Goal: Transaction & Acquisition: Purchase product/service

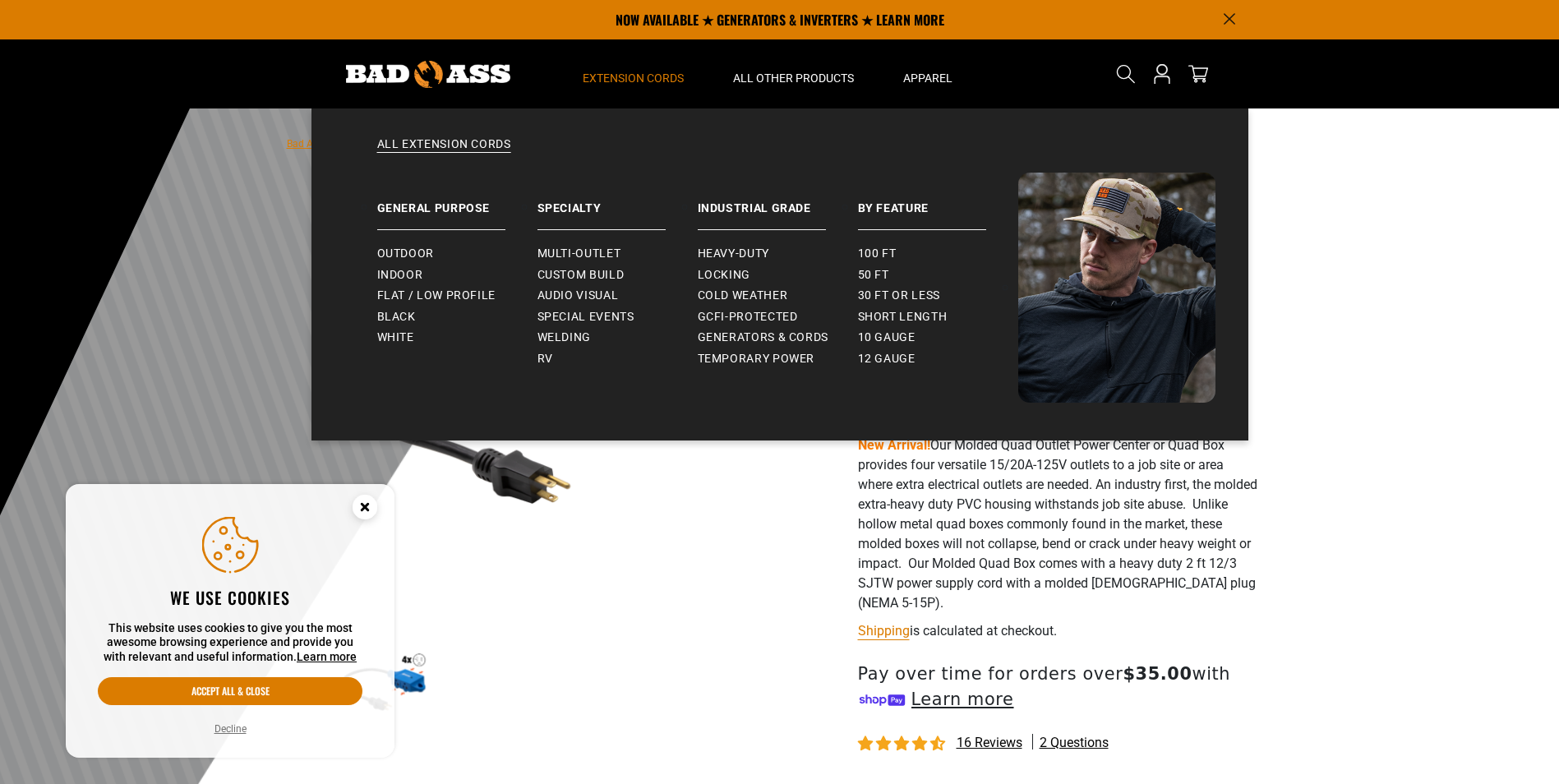
click at [626, 74] on span "Extension Cords" at bounding box center [632, 78] width 101 height 15
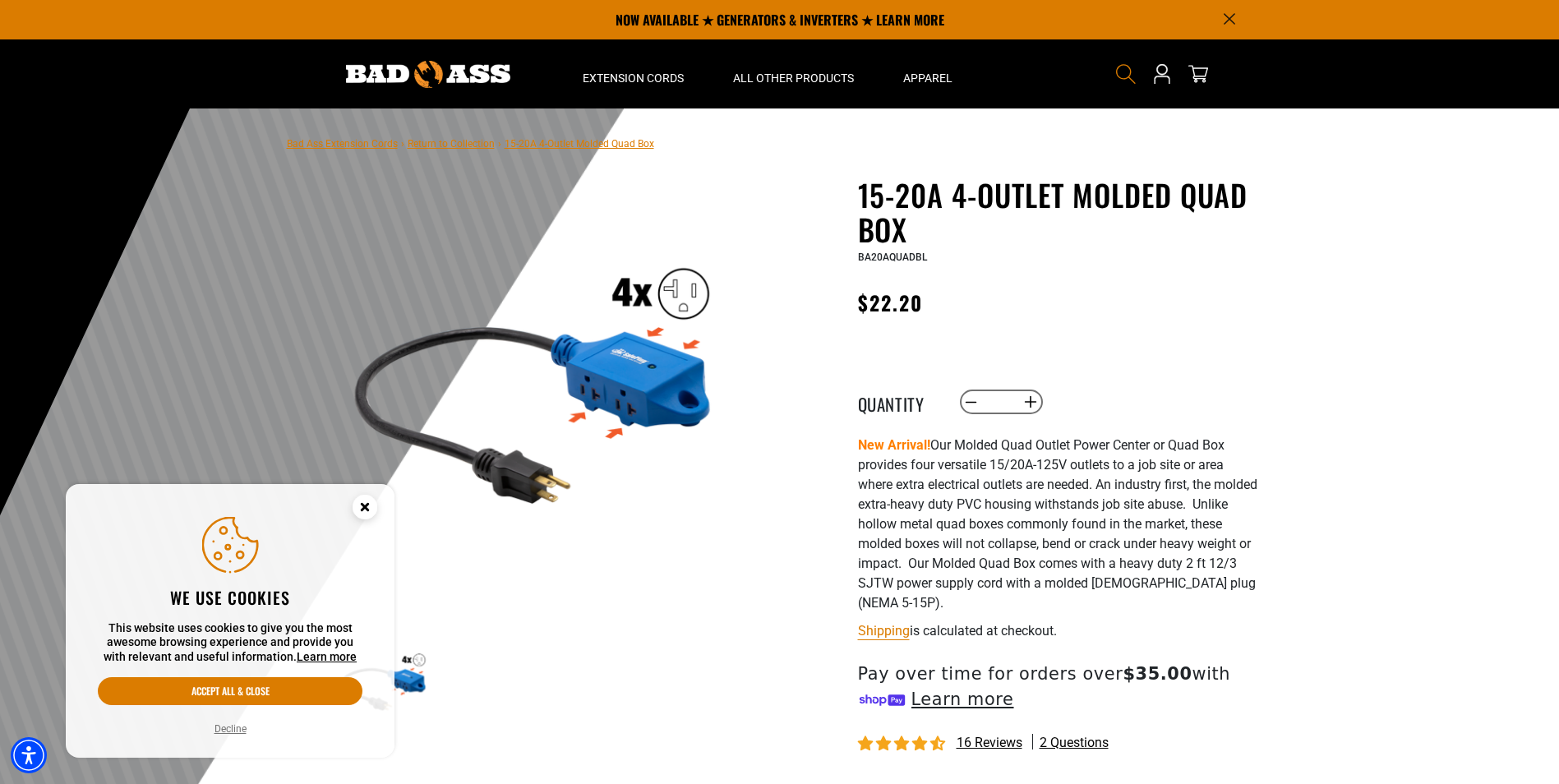
click at [1127, 80] on icon "Search" at bounding box center [1125, 74] width 22 height 22
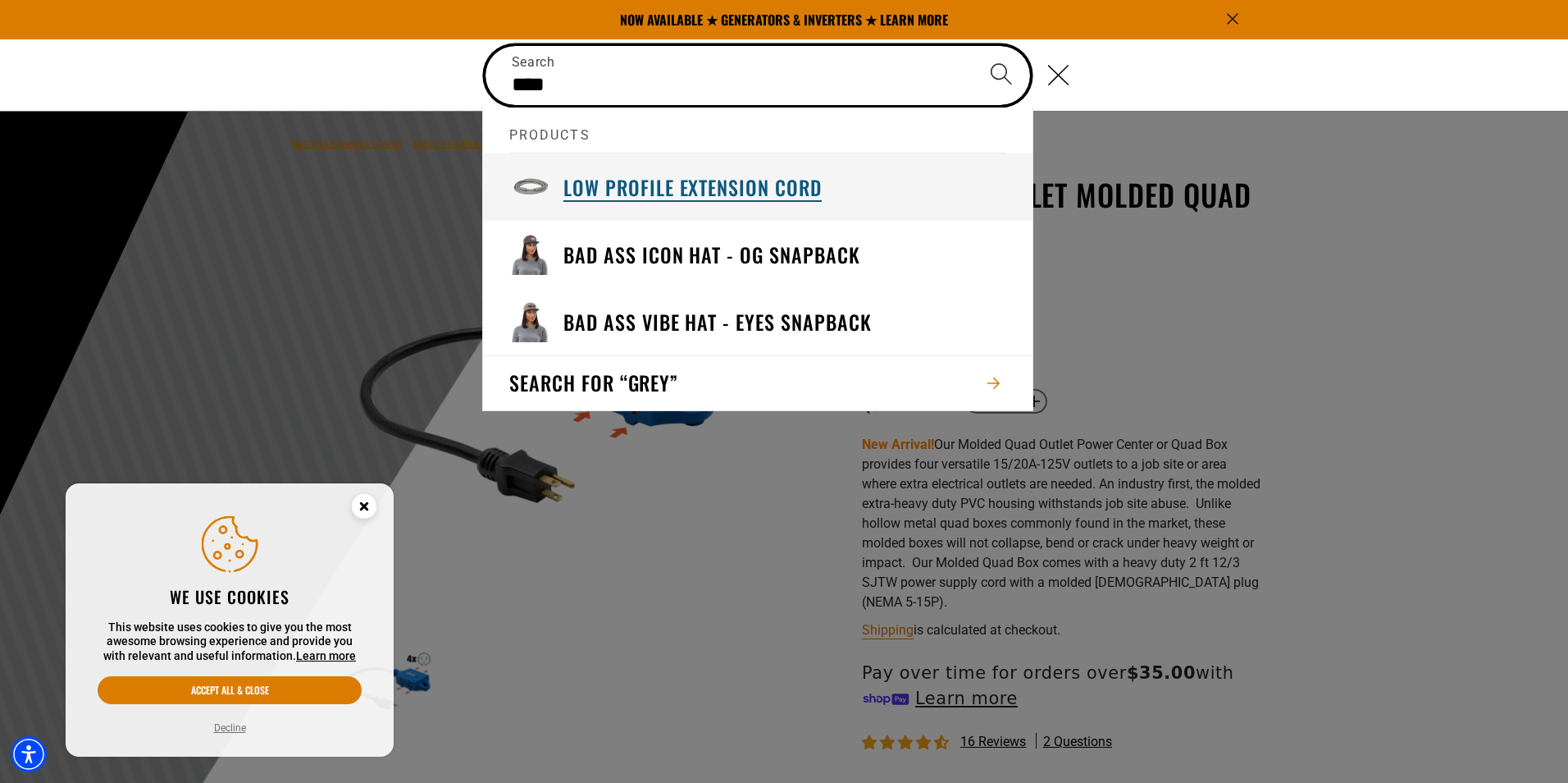
type input "****"
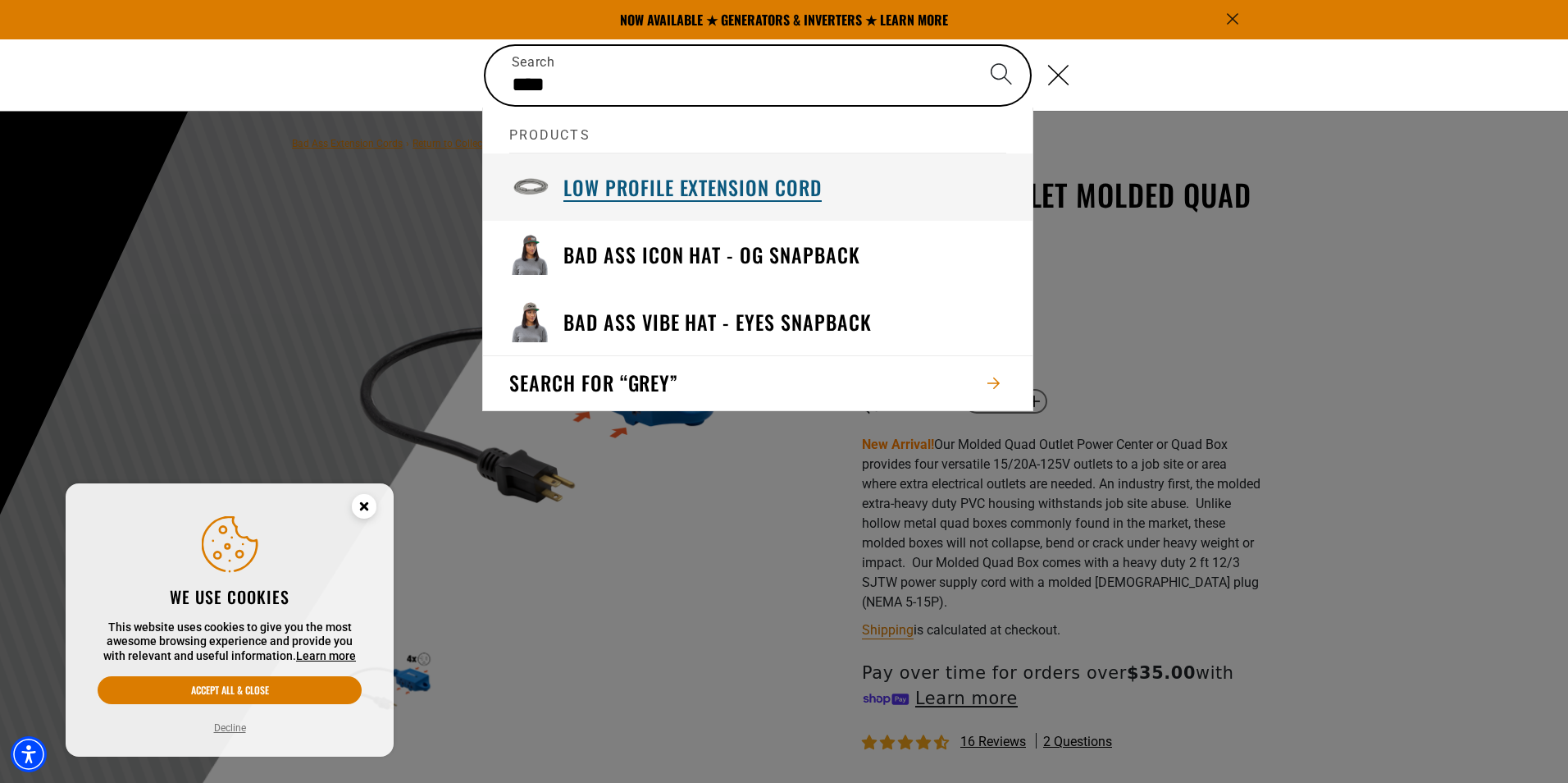
click at [619, 189] on h3 "Low Profile Extension Cord" at bounding box center [692, 187] width 259 height 25
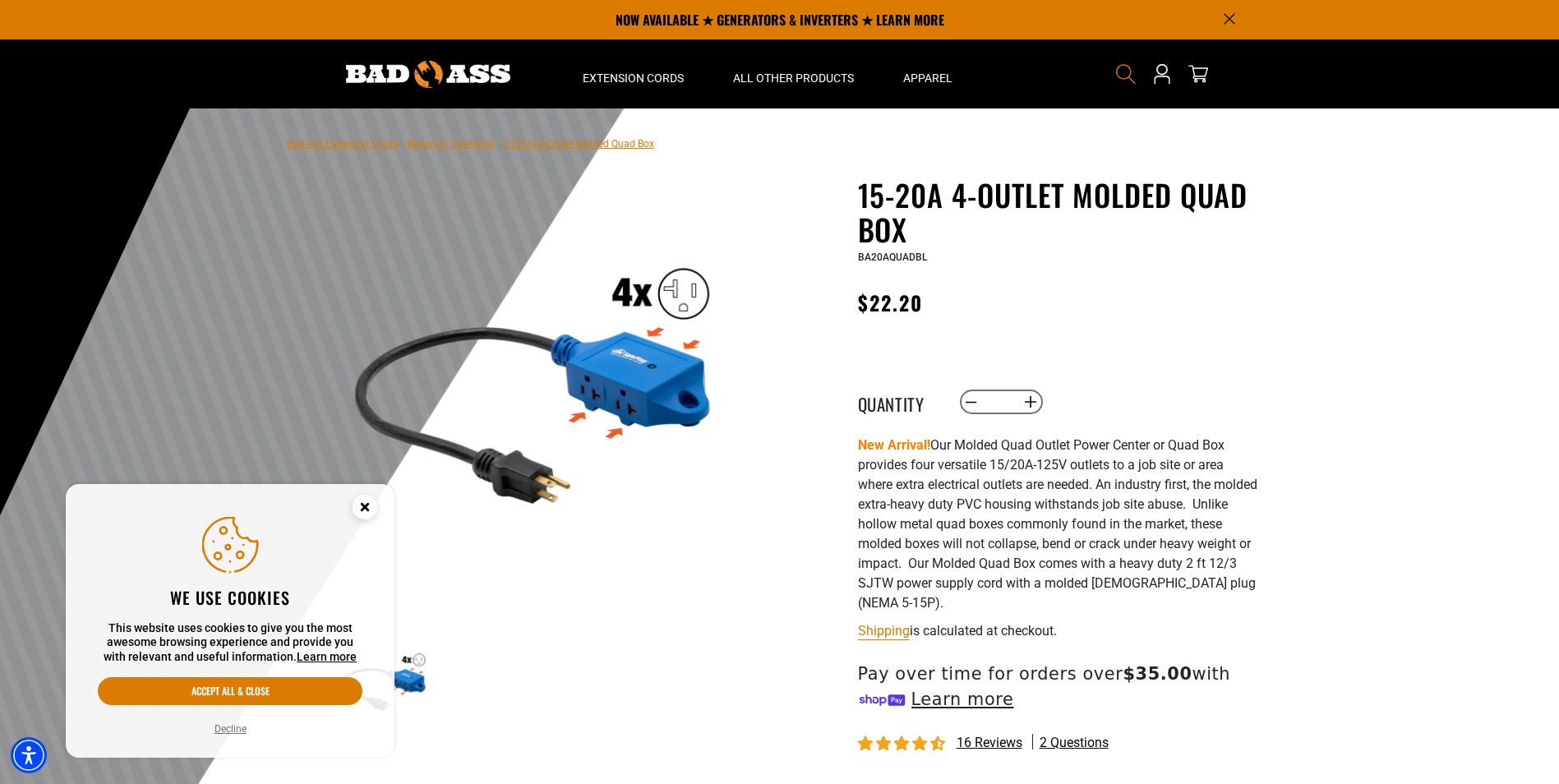
click at [1132, 81] on icon "Search" at bounding box center [1125, 74] width 22 height 22
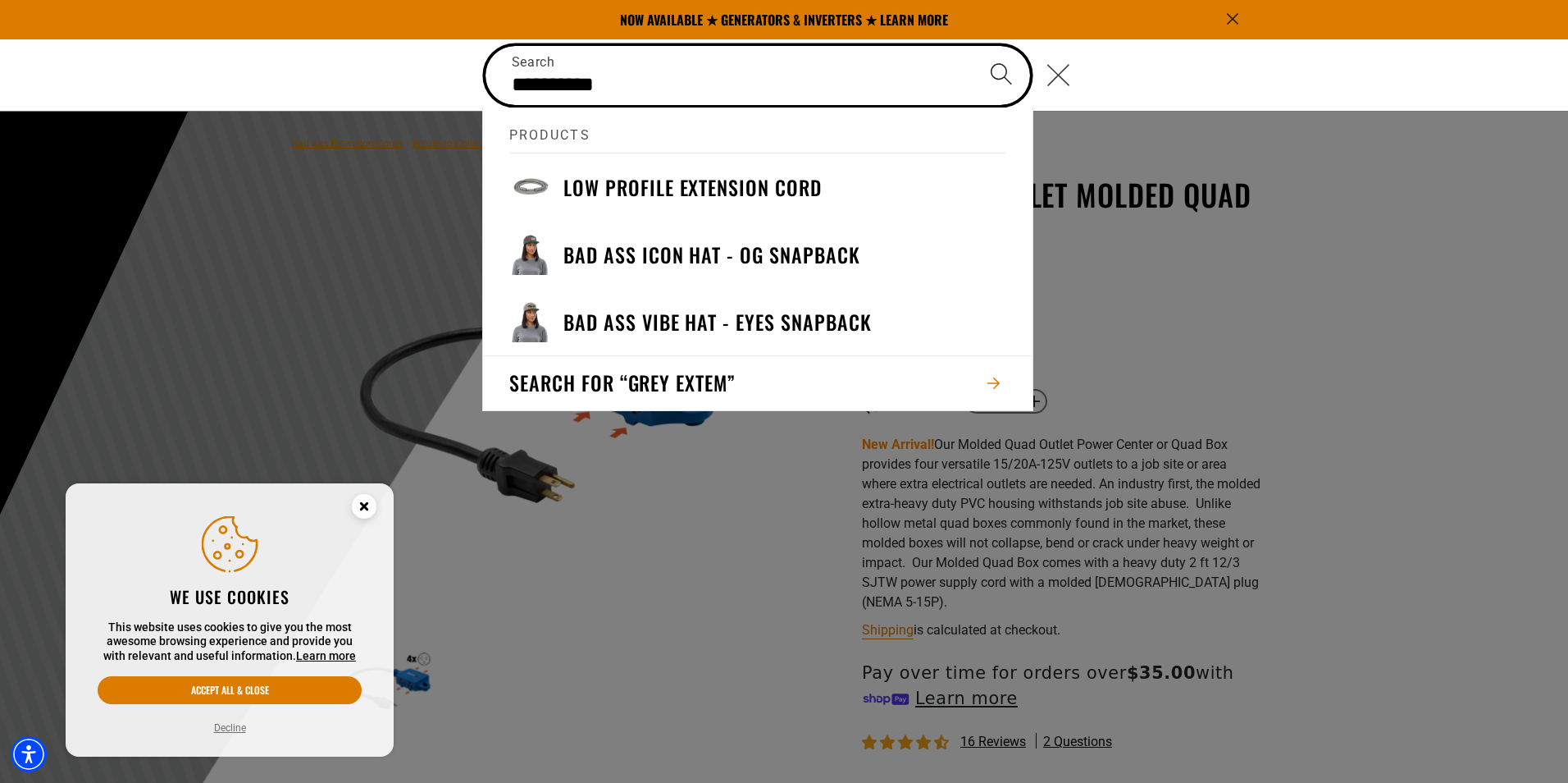
type input "**********"
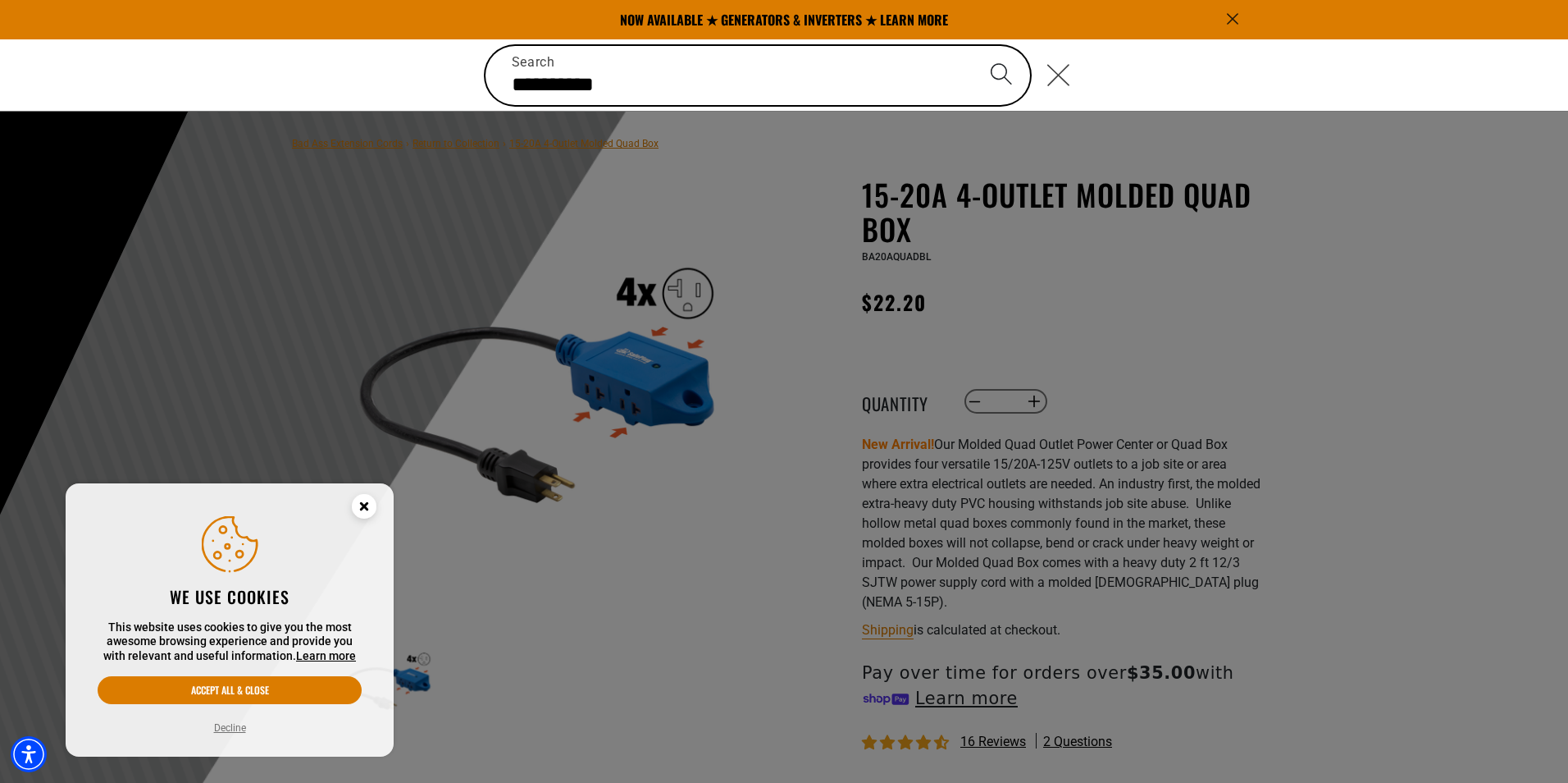
click at [1070, 83] on icon "Close" at bounding box center [1058, 74] width 24 height 24
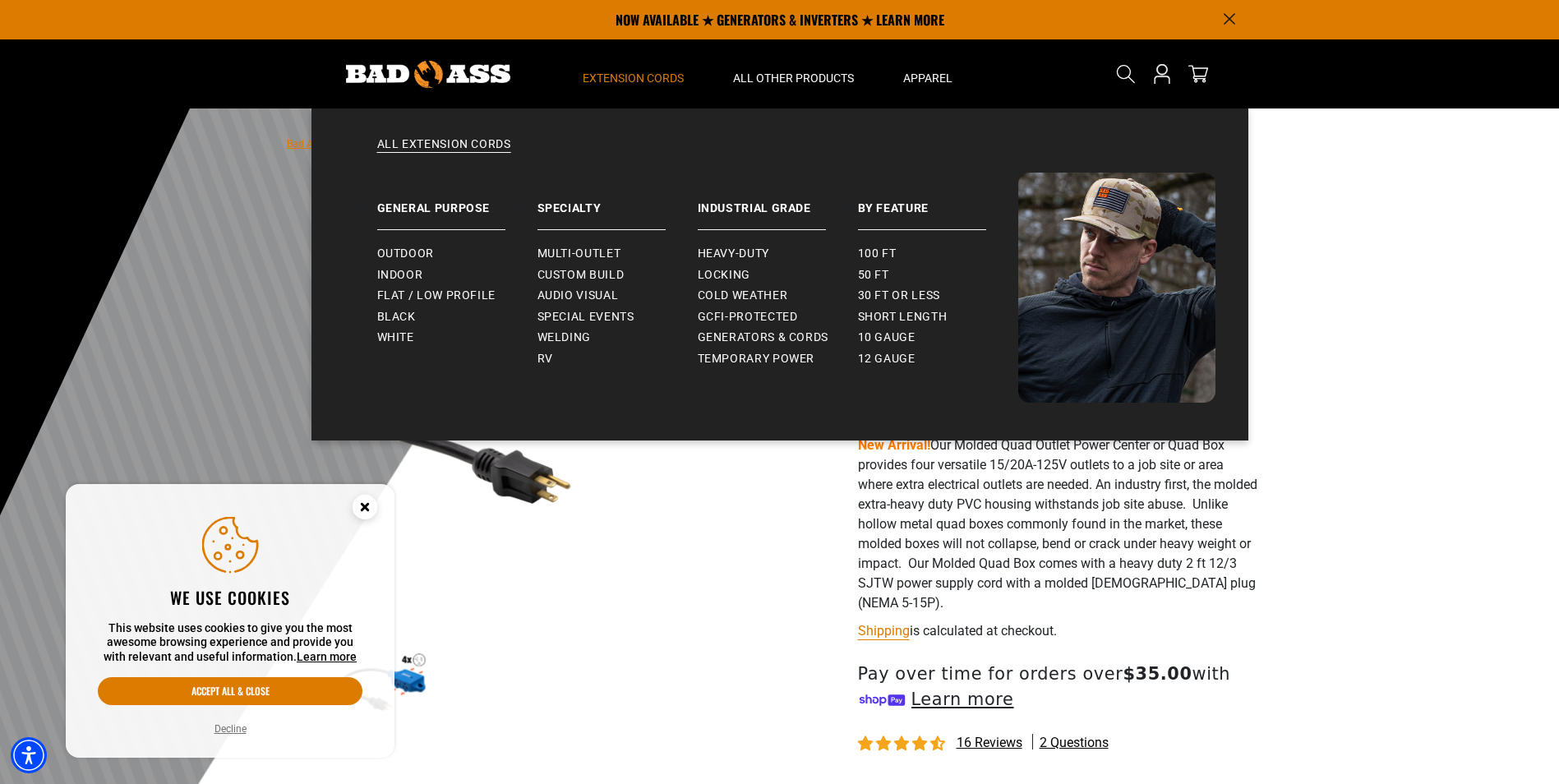
click at [630, 77] on span "Extension Cords" at bounding box center [632, 78] width 101 height 15
click at [393, 254] on span "Outdoor" at bounding box center [405, 254] width 57 height 15
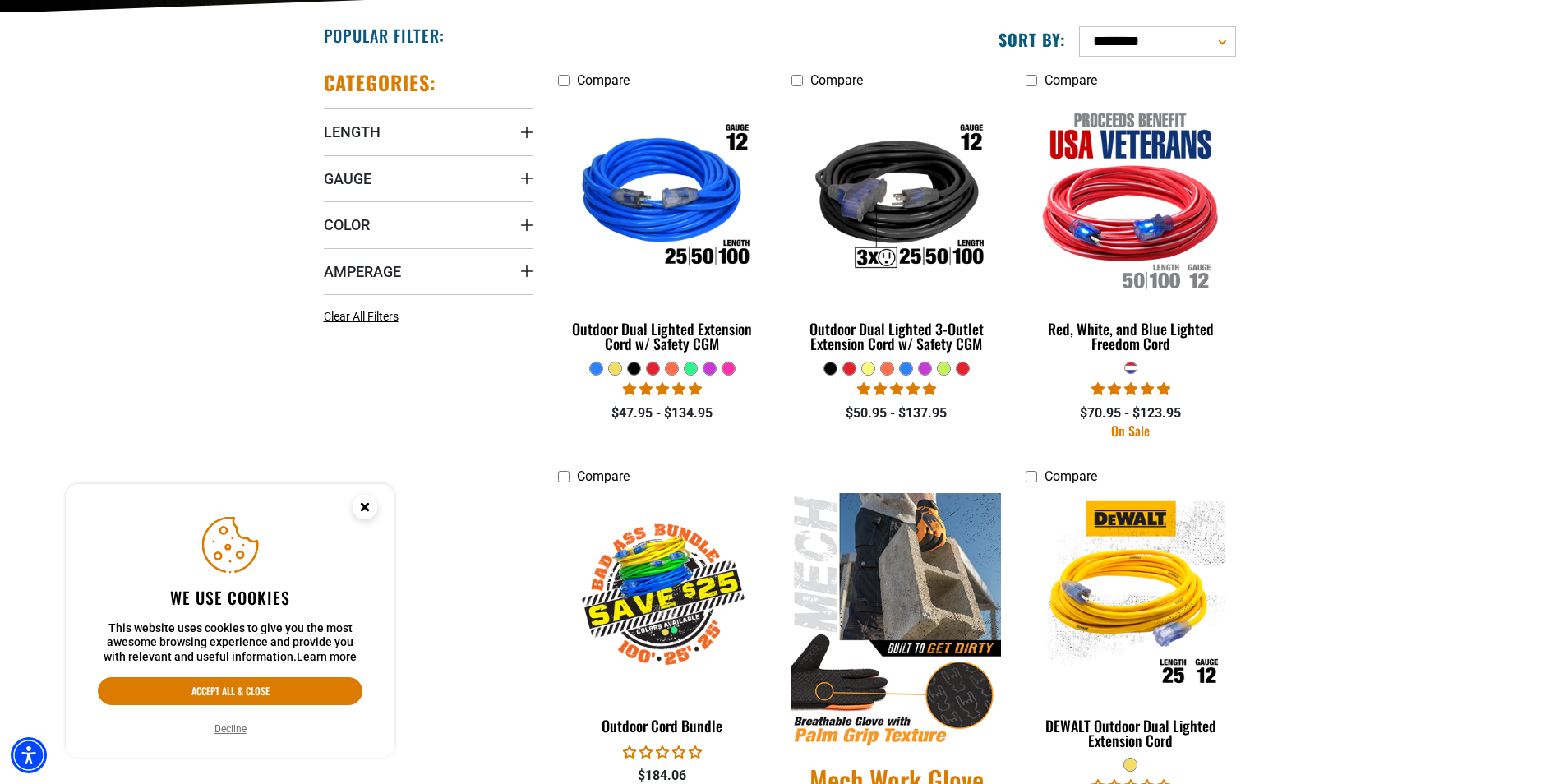
scroll to position [411, 0]
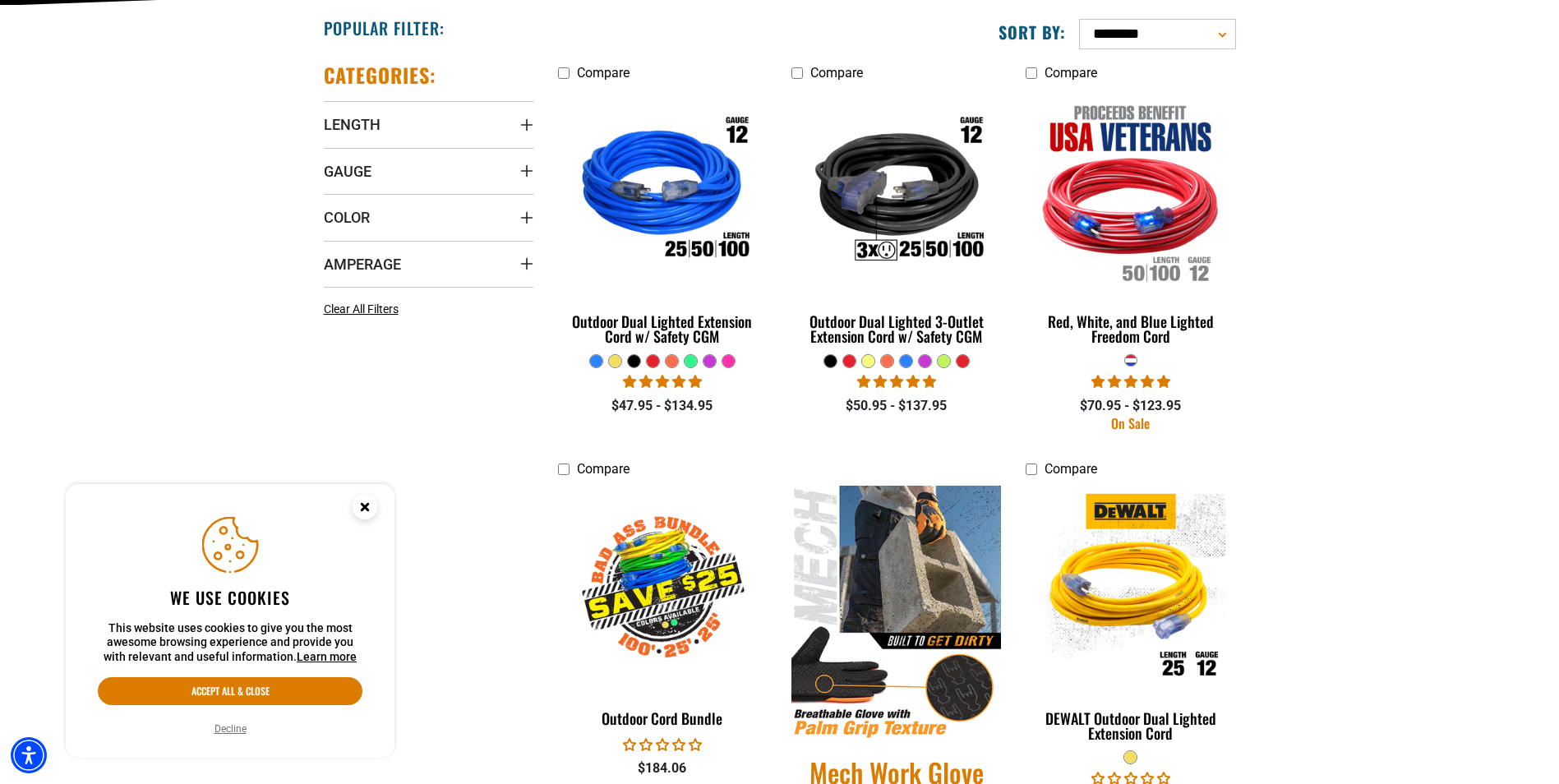
click at [651, 363] on div at bounding box center [652, 361] width 12 height 12
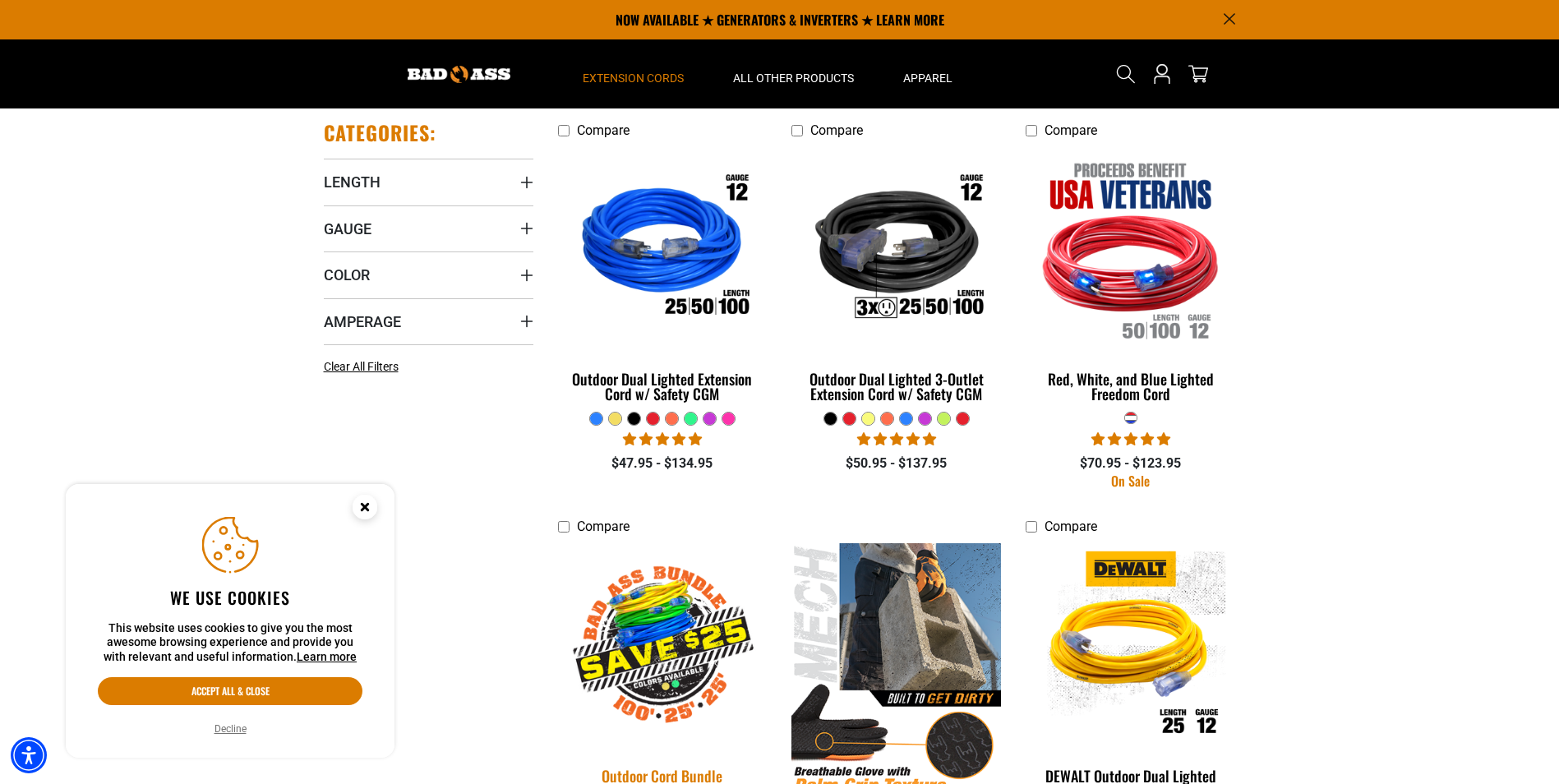
scroll to position [329, 0]
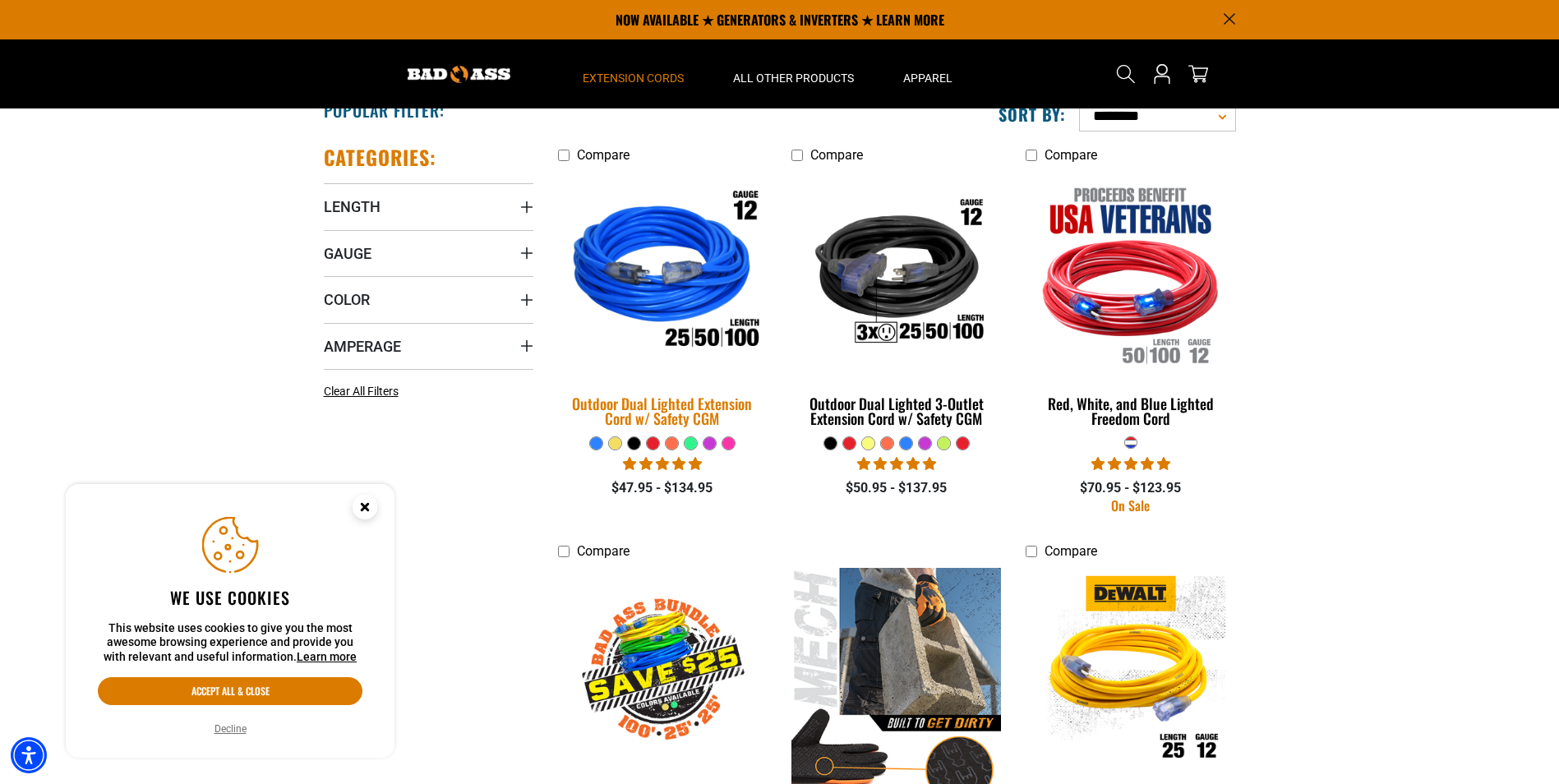
click at [668, 299] on img at bounding box center [663, 273] width 230 height 210
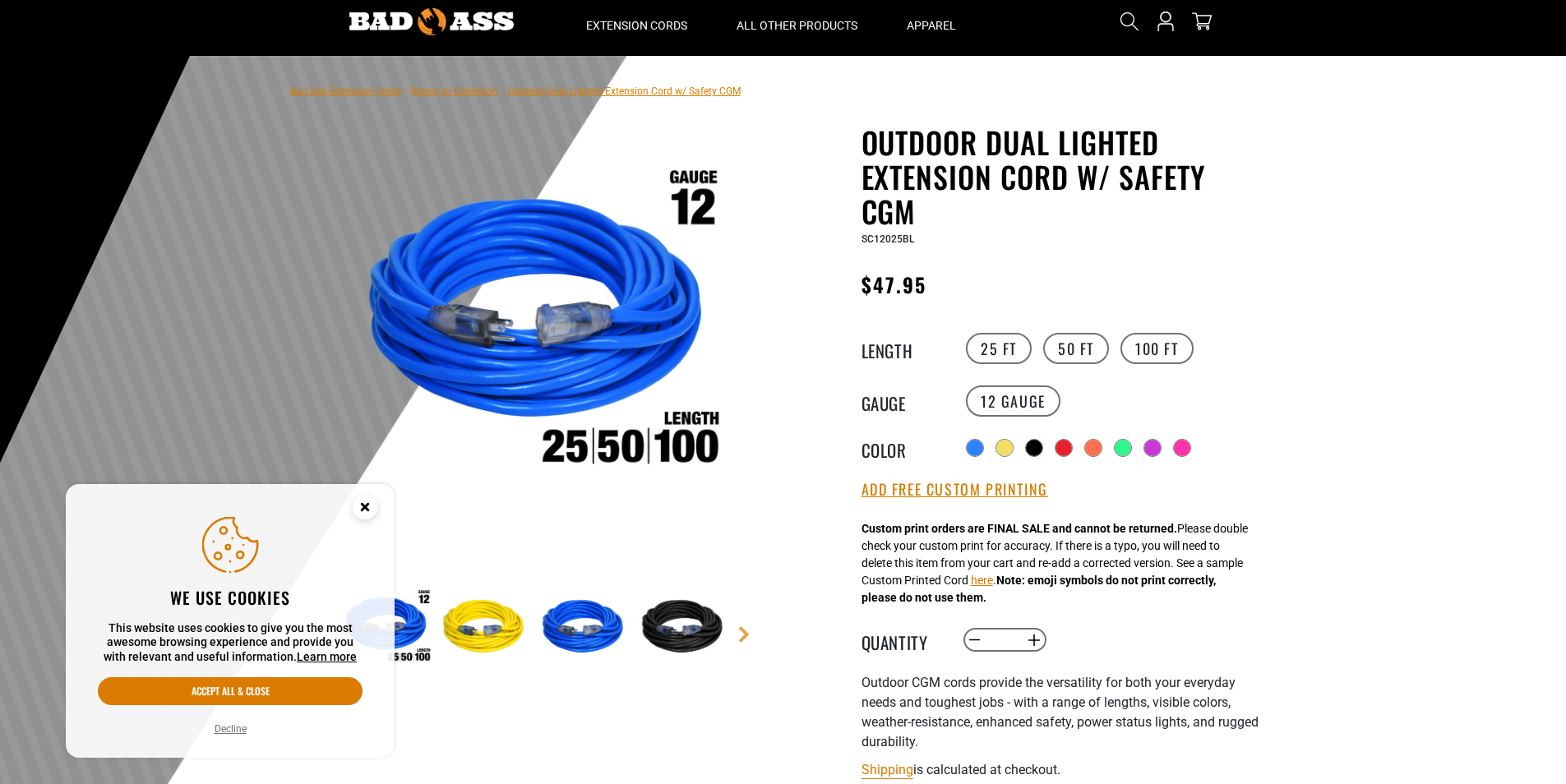
scroll to position [82, 0]
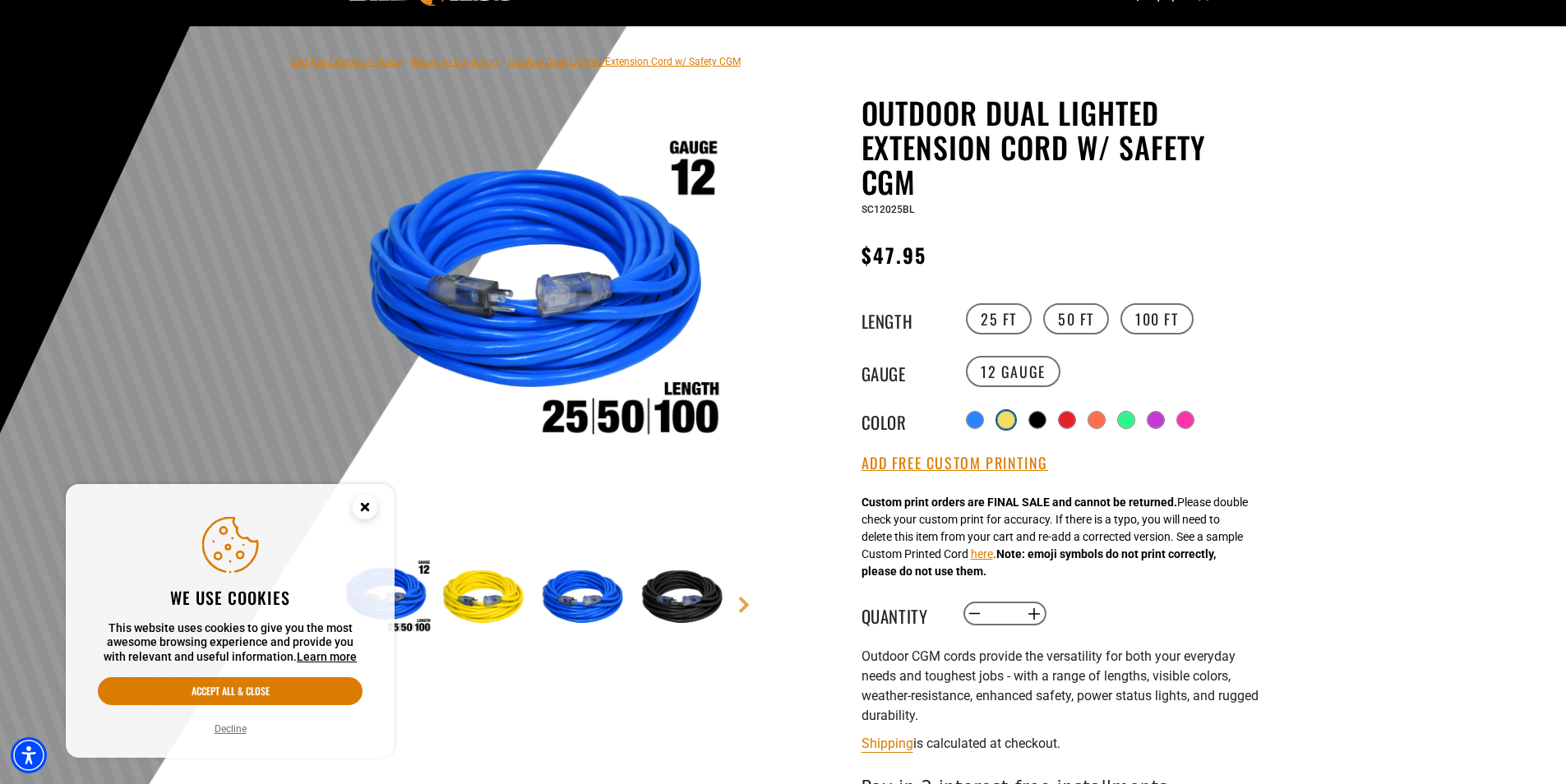
click at [1010, 420] on div at bounding box center [1006, 419] width 16 height 16
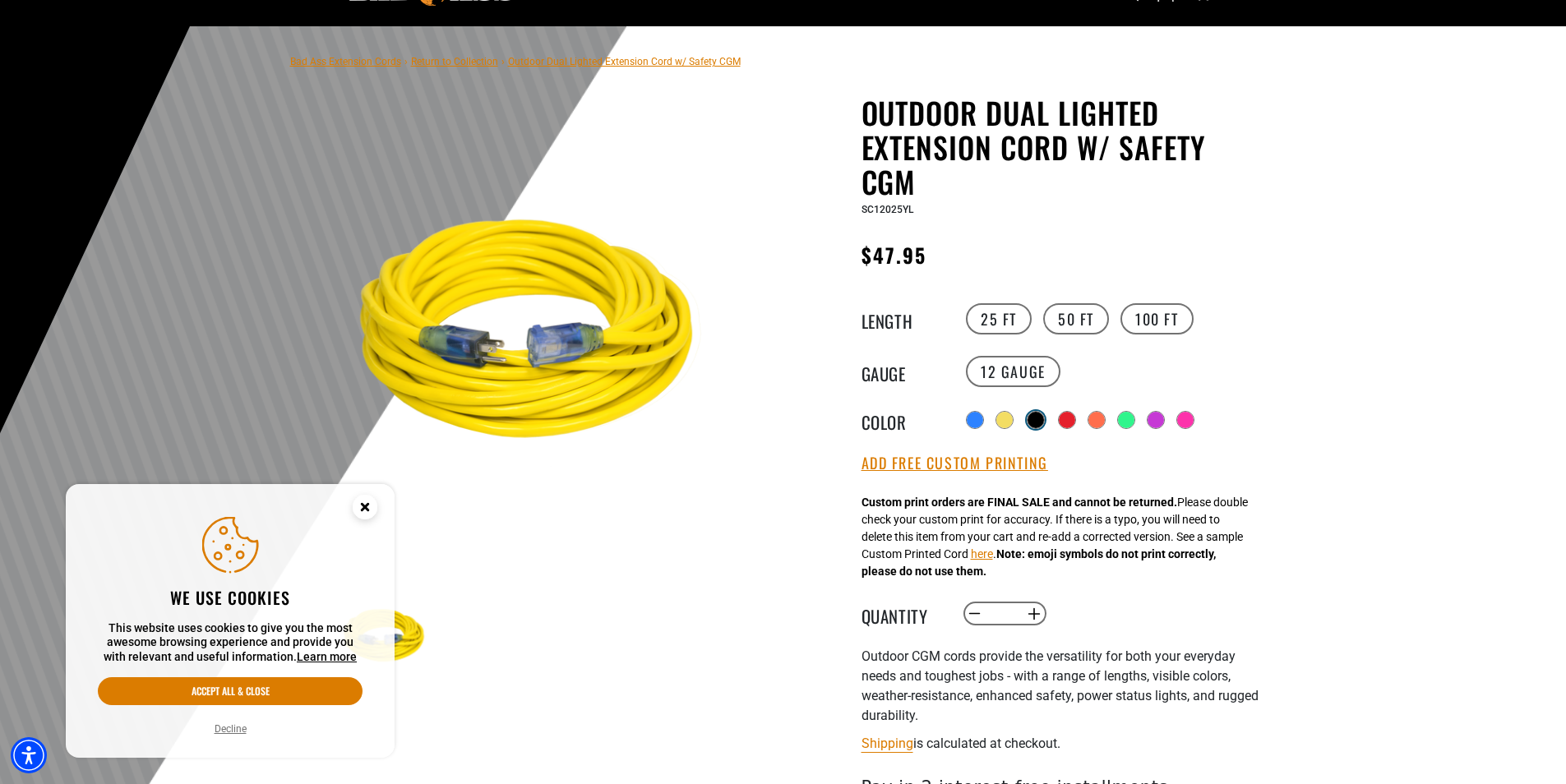
click at [1041, 422] on div at bounding box center [1035, 419] width 16 height 16
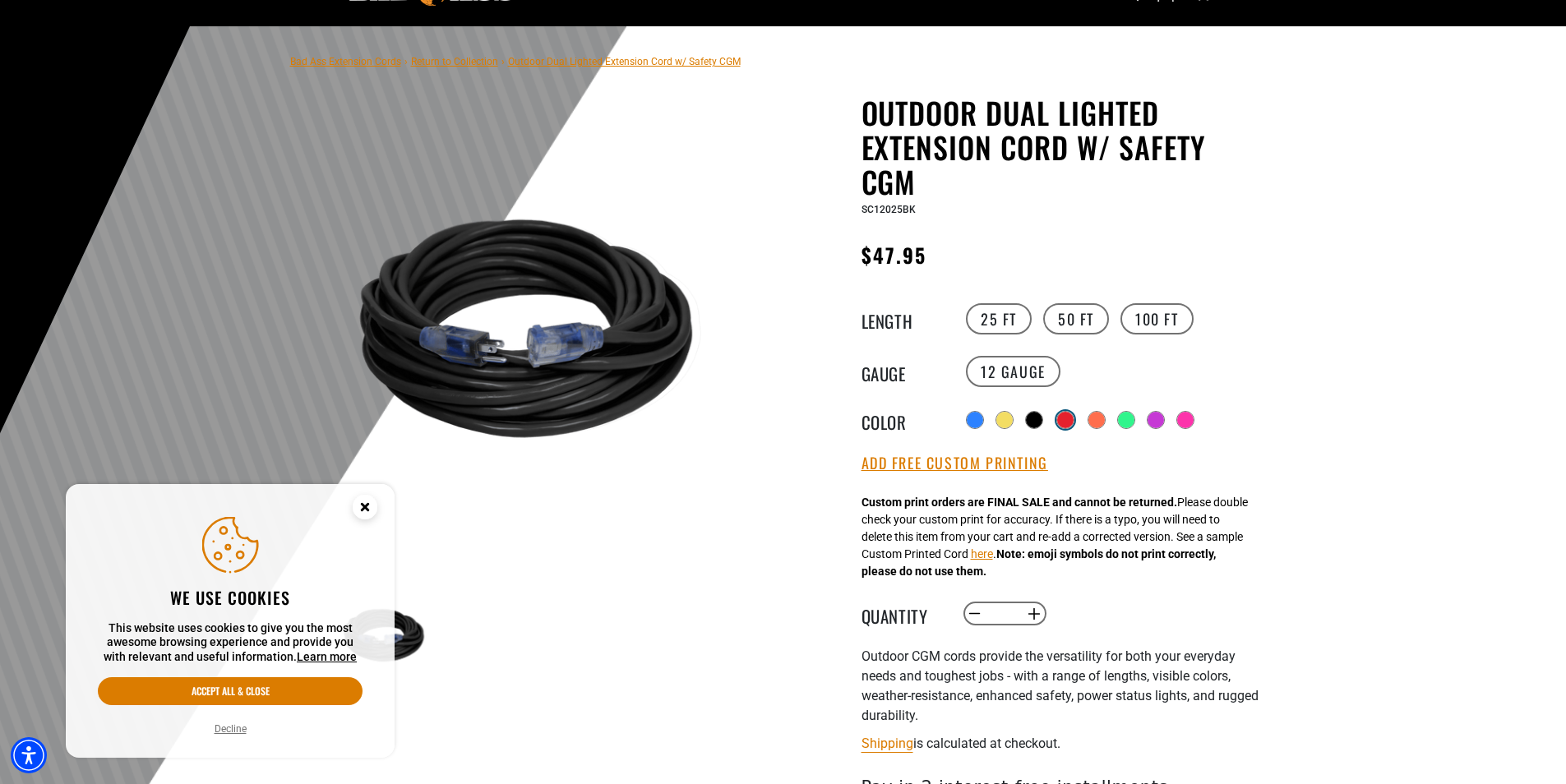
click at [1069, 419] on div at bounding box center [1064, 419] width 16 height 16
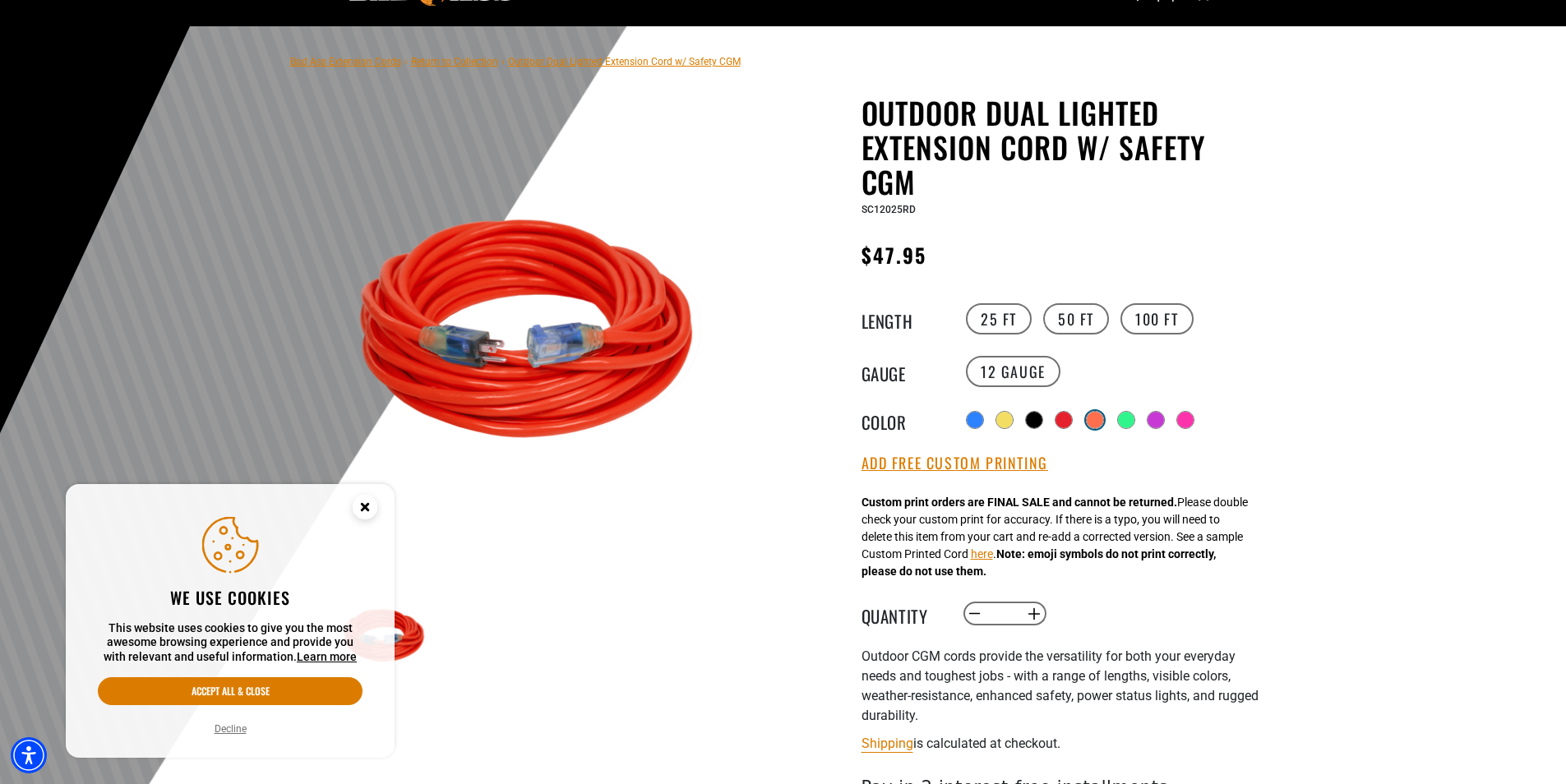
click at [1103, 416] on div at bounding box center [1095, 419] width 16 height 16
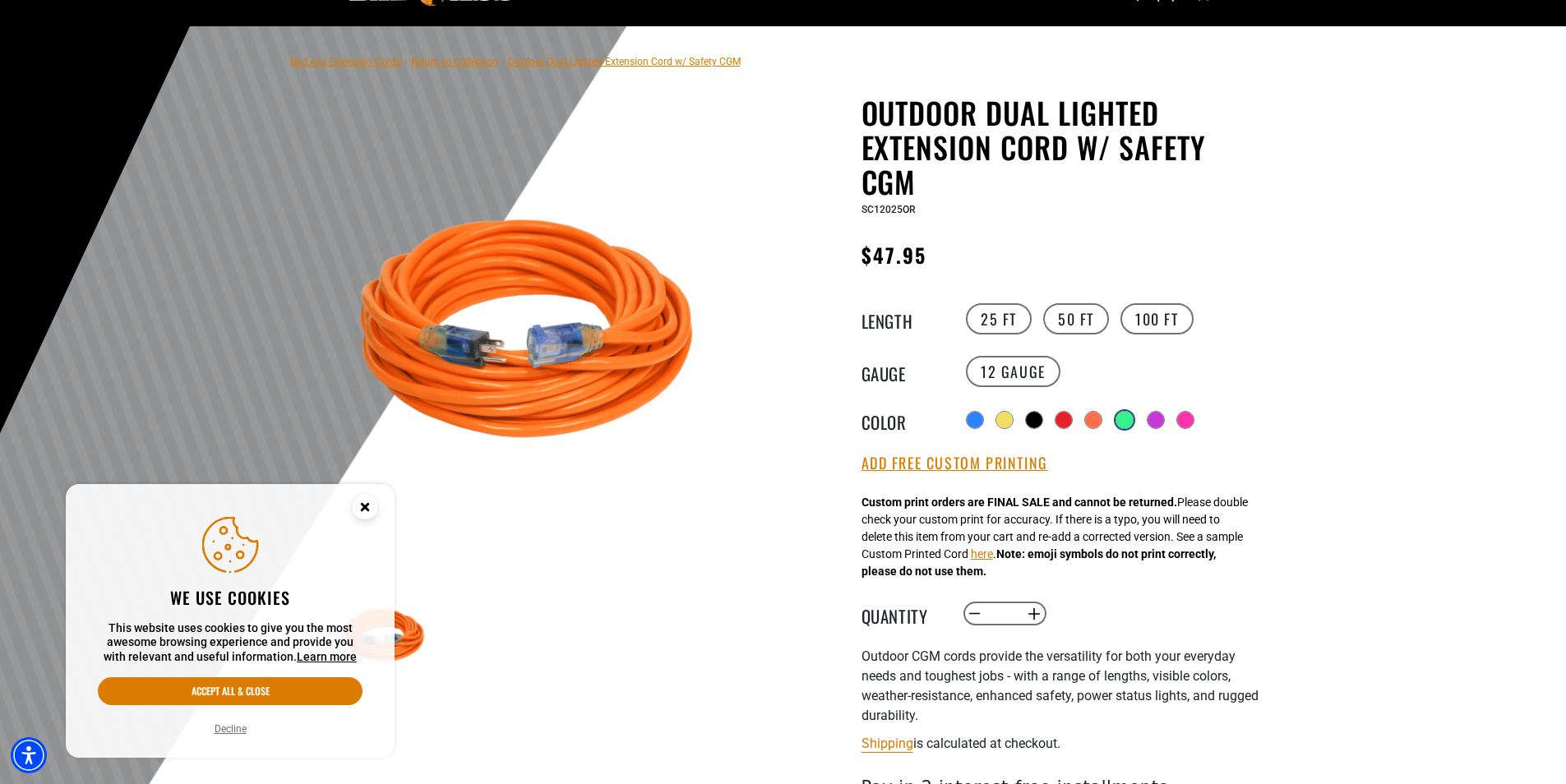
click at [1131, 417] on div at bounding box center [1124, 419] width 16 height 16
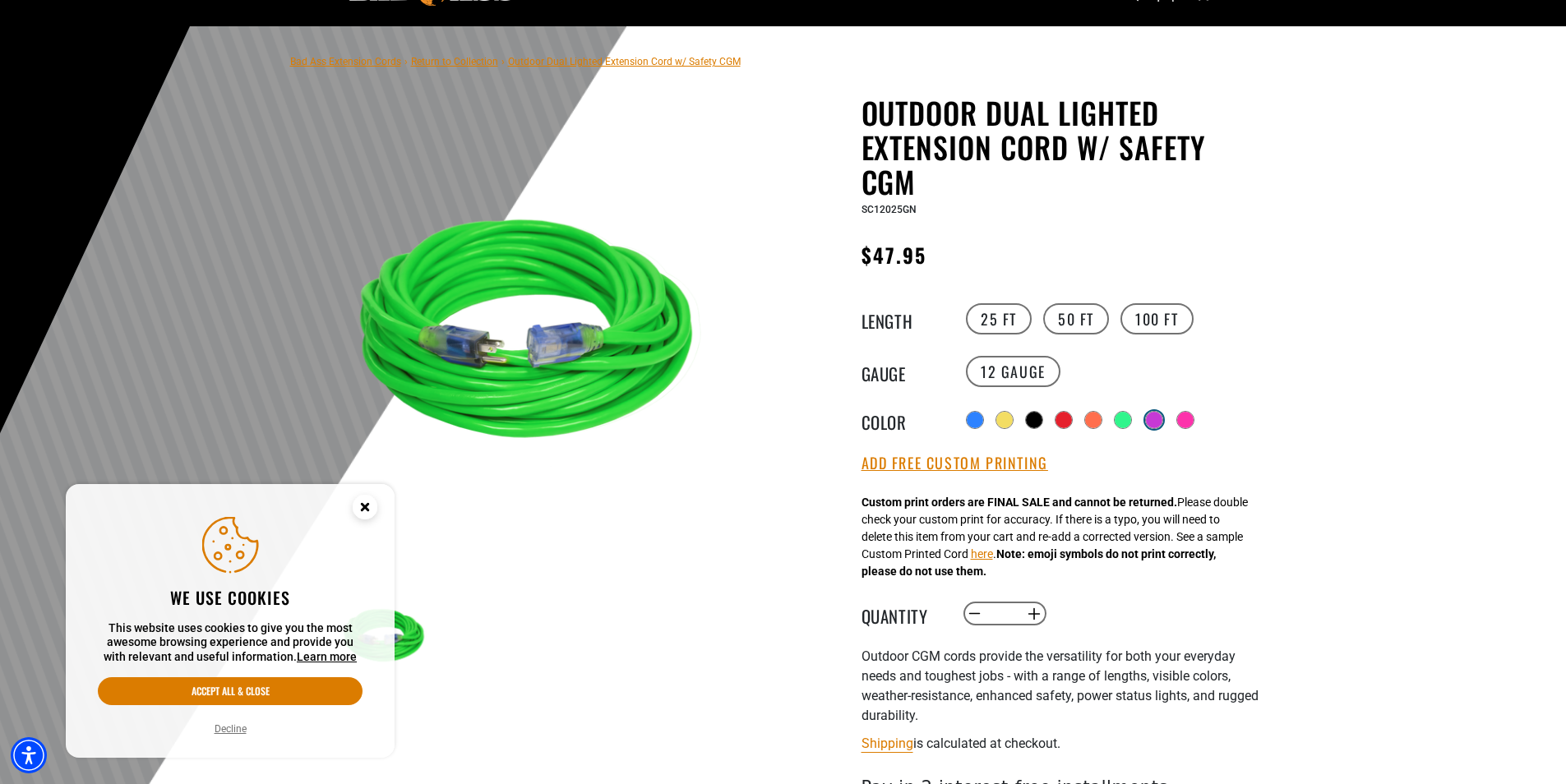
click at [1153, 418] on div at bounding box center [1154, 419] width 16 height 16
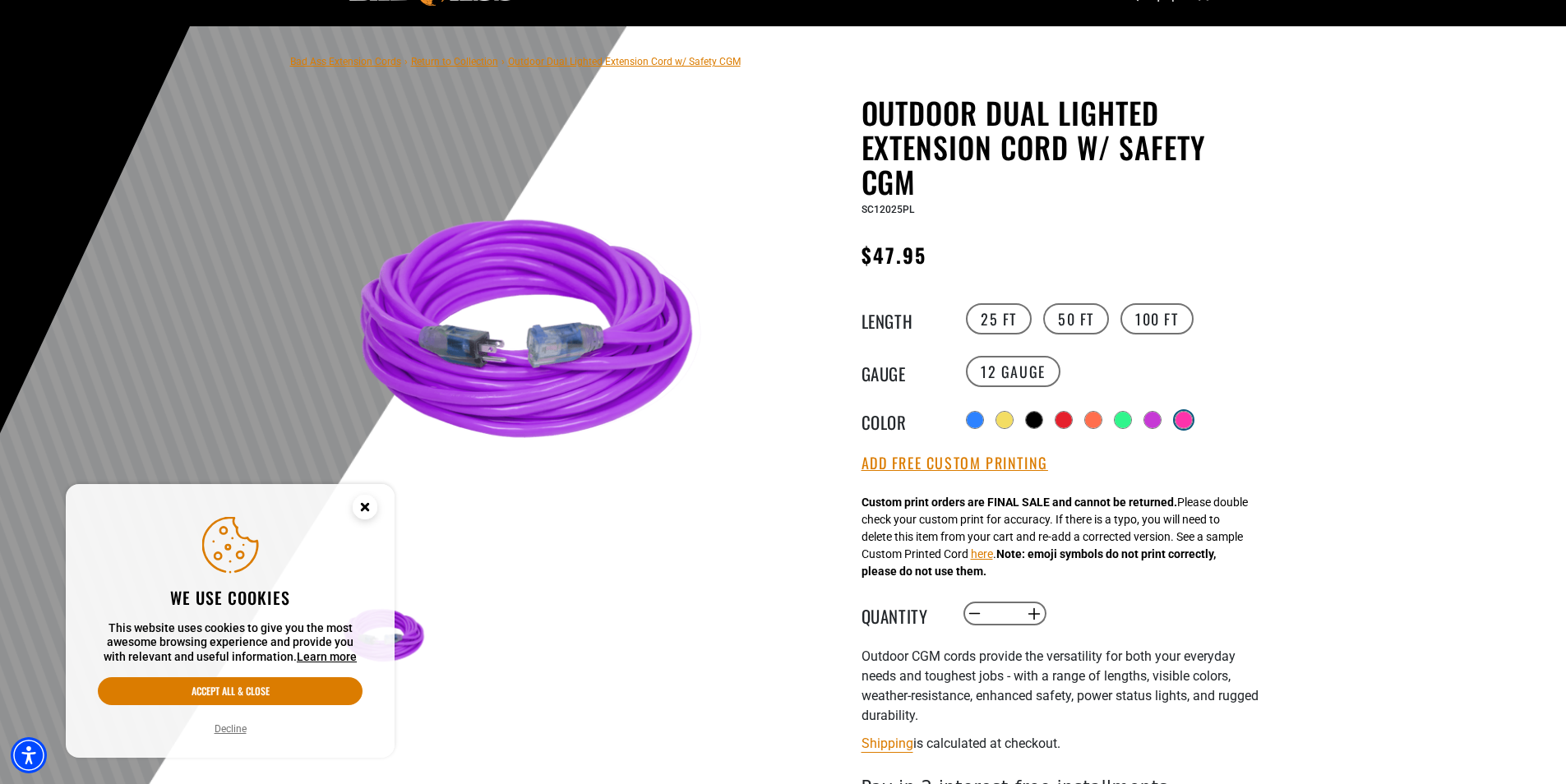
click at [1192, 418] on div at bounding box center [1183, 419] width 16 height 16
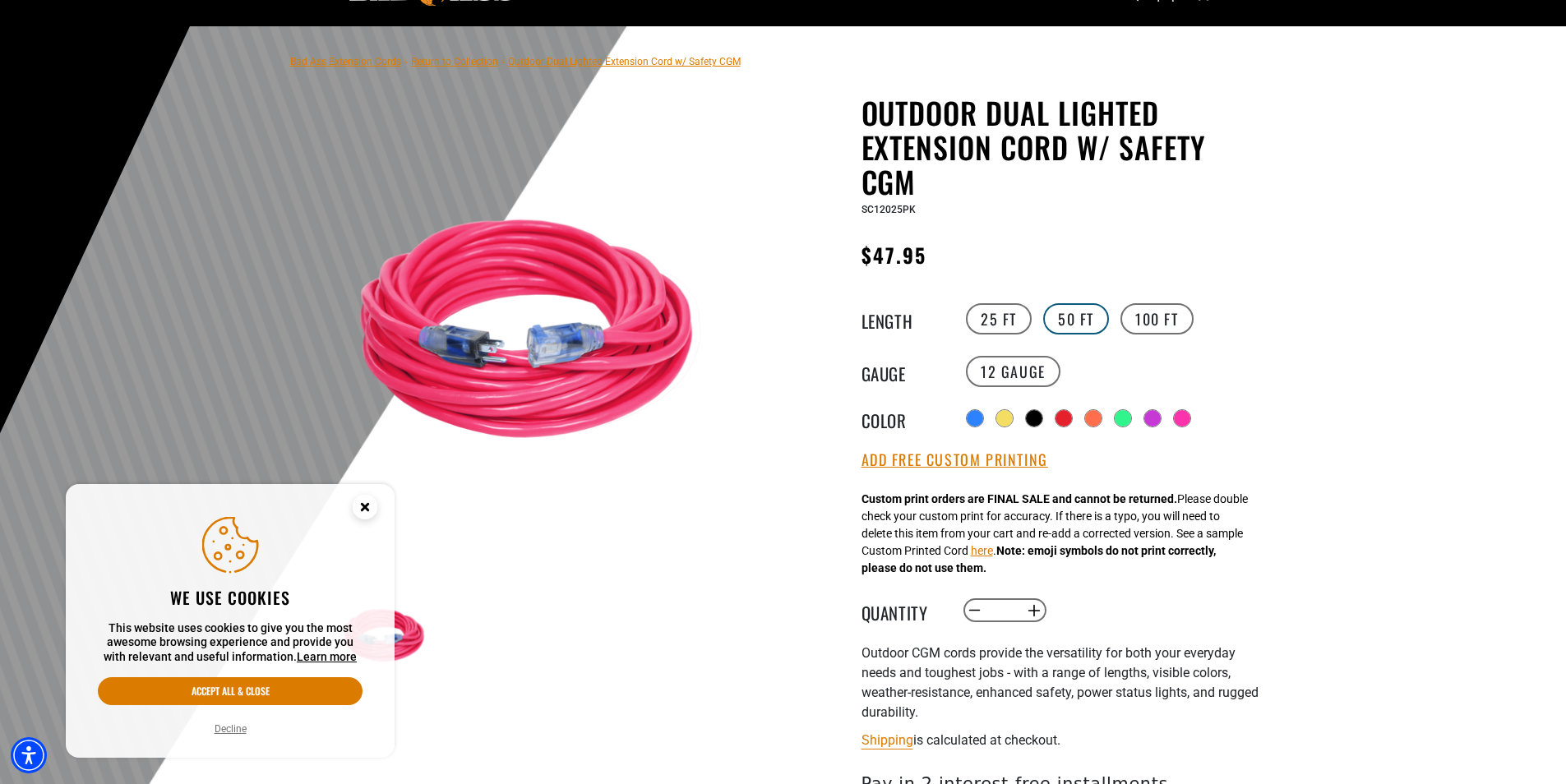
click at [1076, 319] on label "50 FT" at bounding box center [1077, 318] width 66 height 31
click at [1154, 321] on label "100 FT" at bounding box center [1158, 318] width 74 height 31
click at [365, 513] on circle "Close this option" at bounding box center [365, 507] width 25 height 24
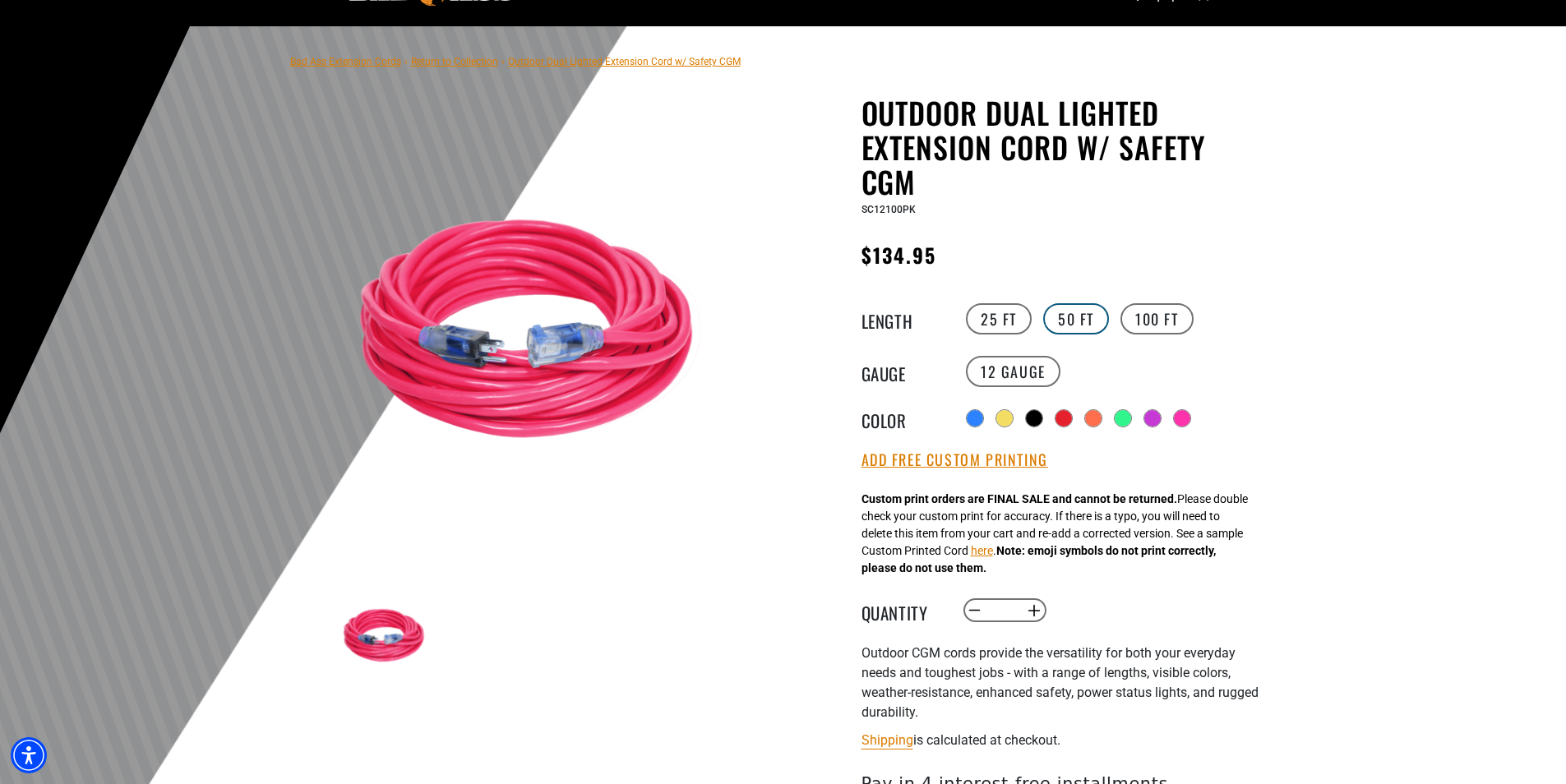
click at [1068, 318] on label "50 FT" at bounding box center [1077, 318] width 66 height 31
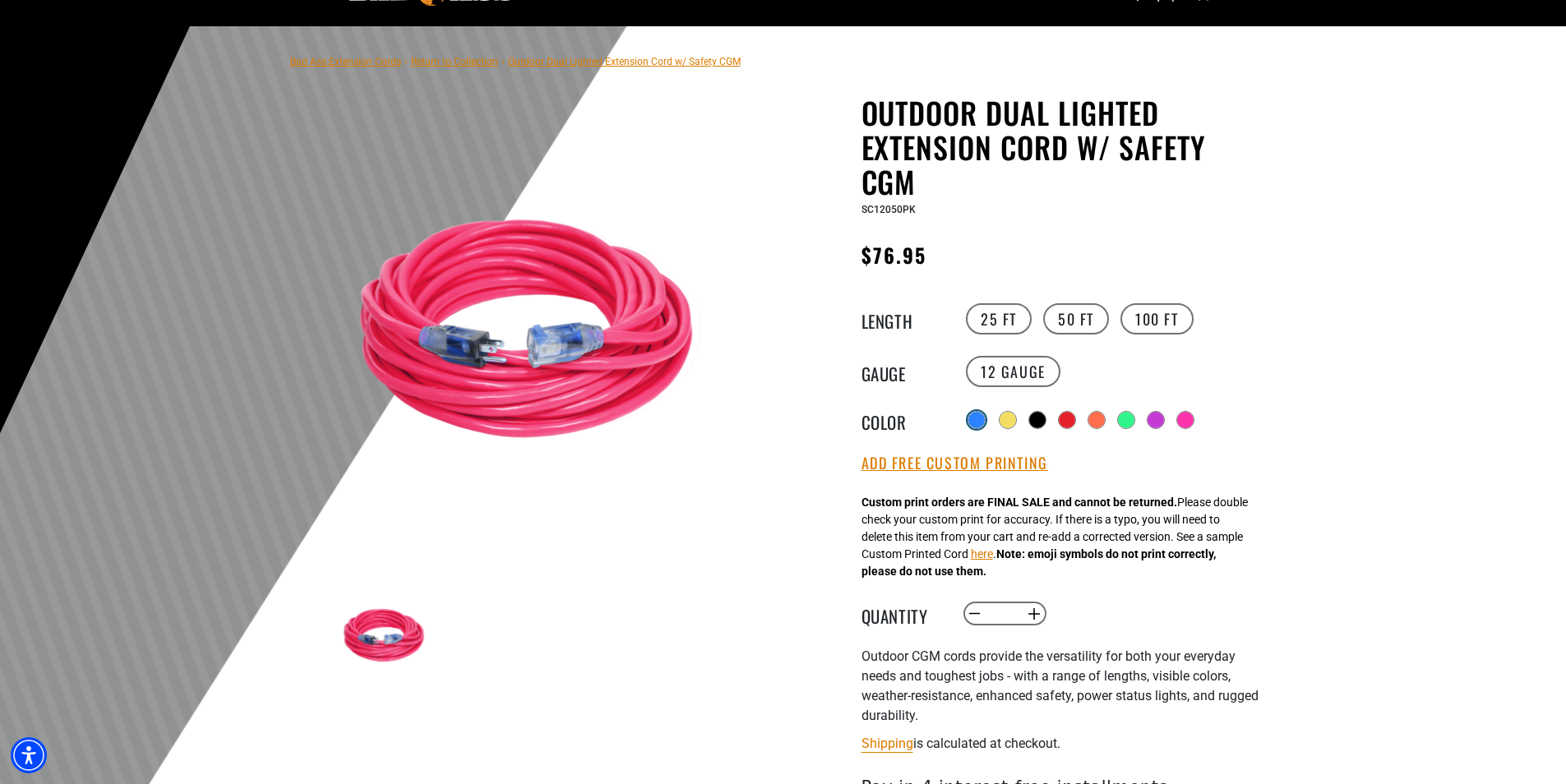
click at [977, 420] on div at bounding box center [976, 419] width 16 height 16
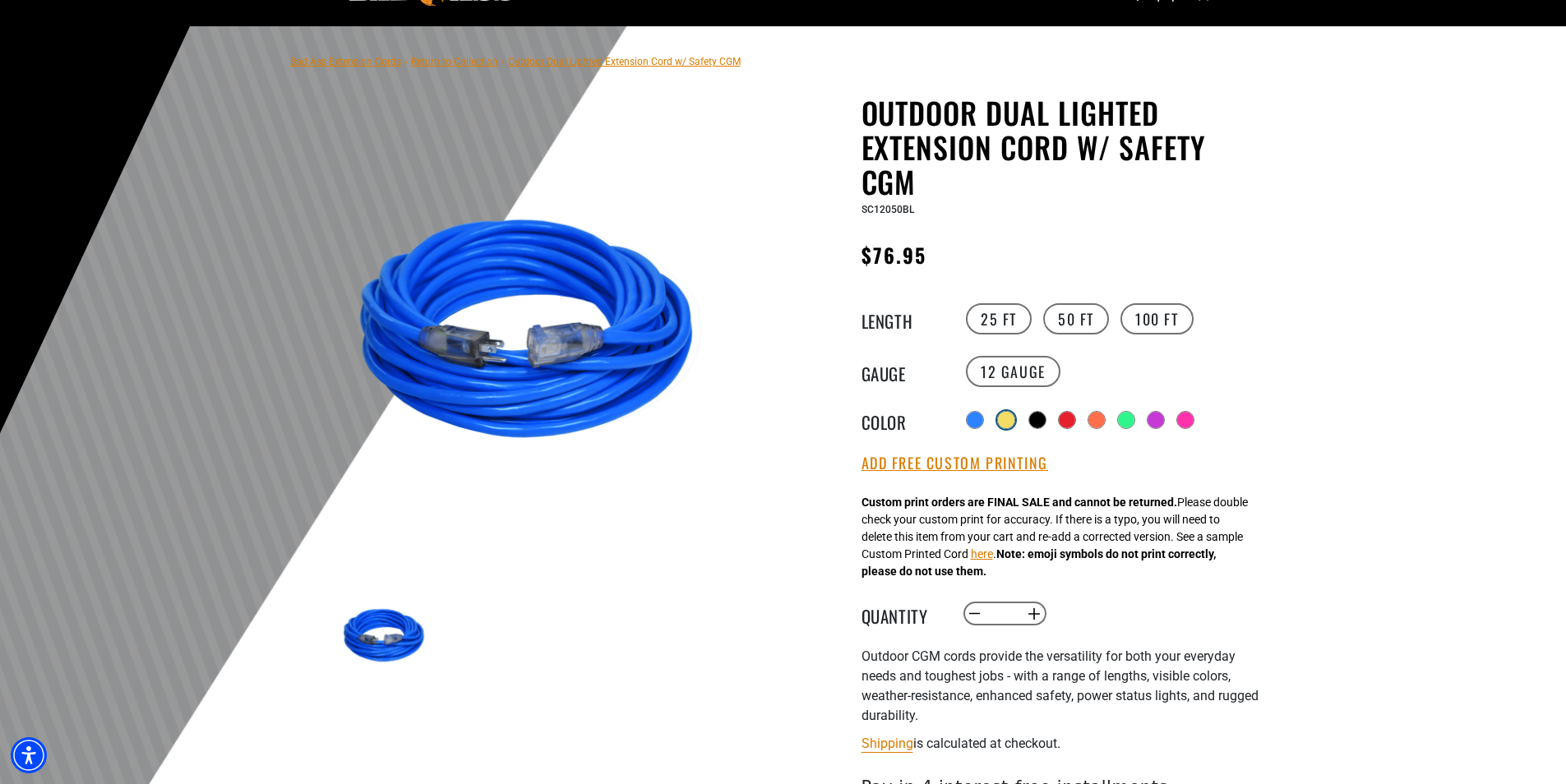
click at [1011, 420] on div at bounding box center [1006, 419] width 16 height 16
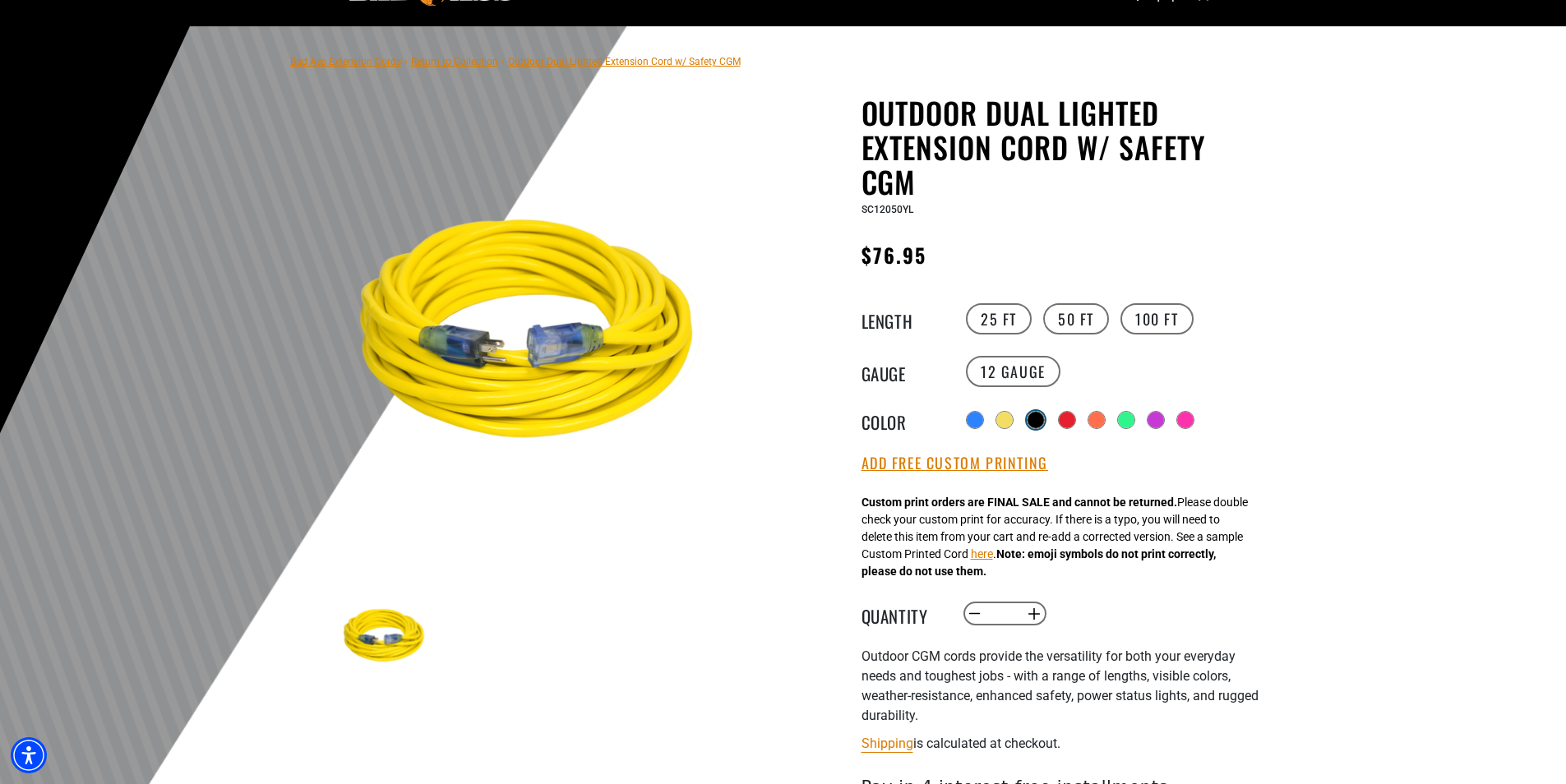
click at [1038, 418] on div at bounding box center [1035, 419] width 16 height 16
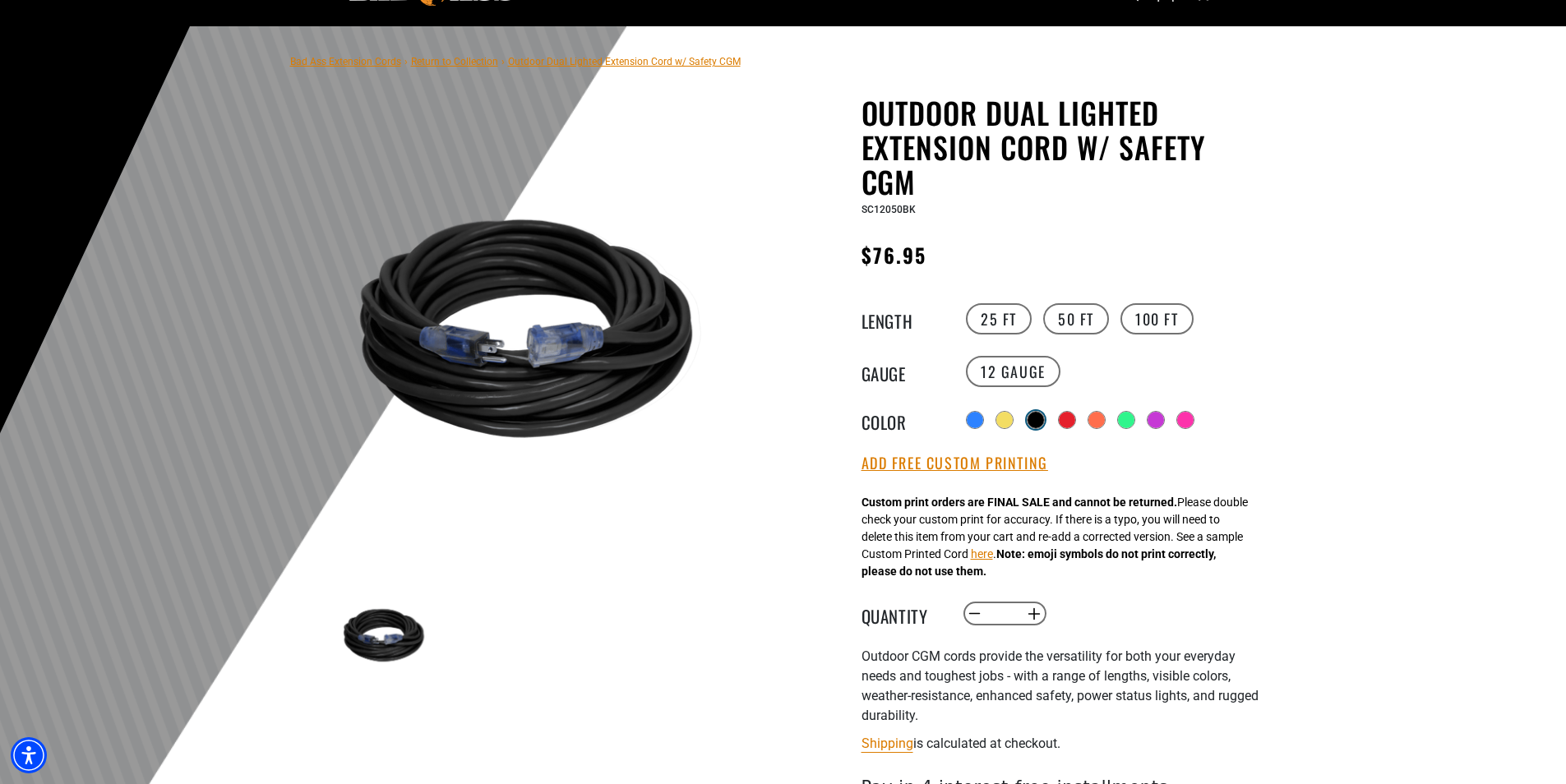
click at [1035, 417] on div at bounding box center [1035, 419] width 16 height 16
click at [1068, 423] on div at bounding box center [1064, 419] width 16 height 16
